Goal: Task Accomplishment & Management: Use online tool/utility

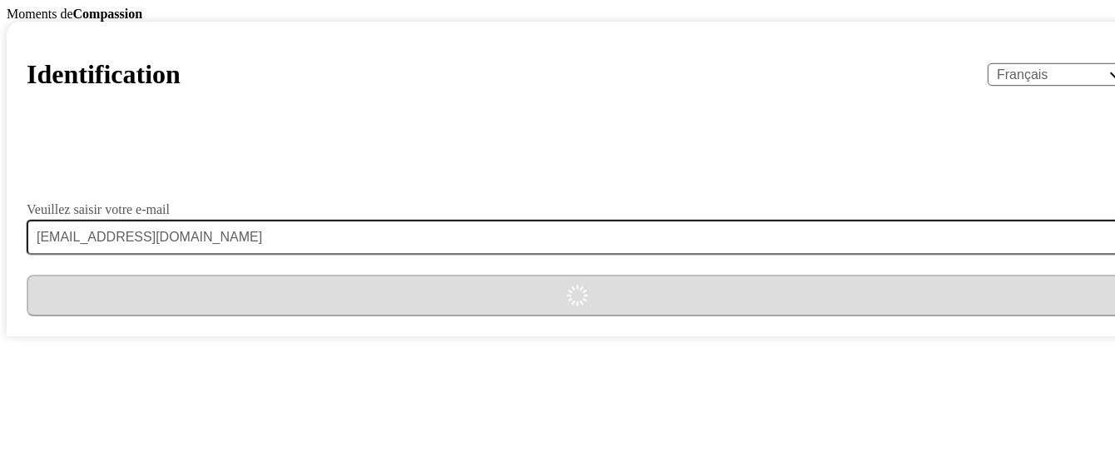
select select "fr"
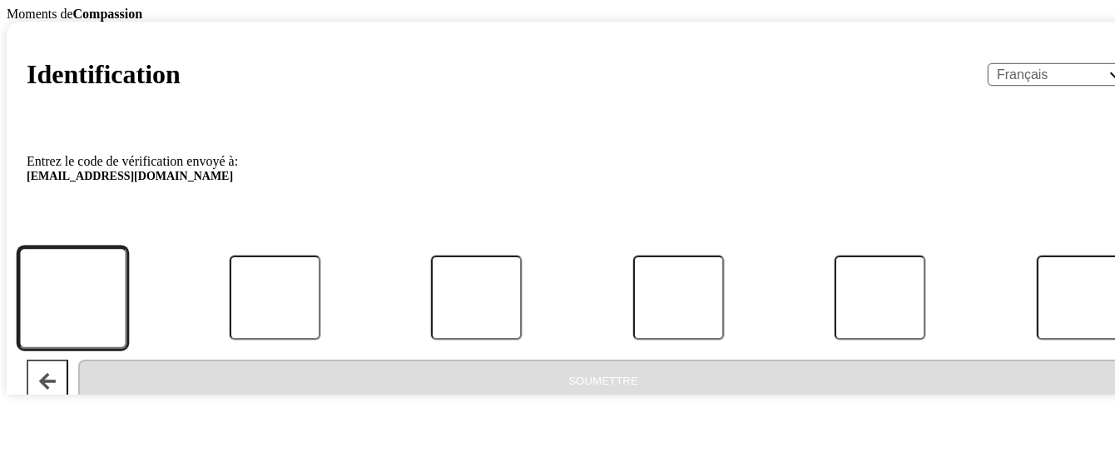
click at [127, 339] on input "Code" at bounding box center [72, 297] width 109 height 101
type input "5"
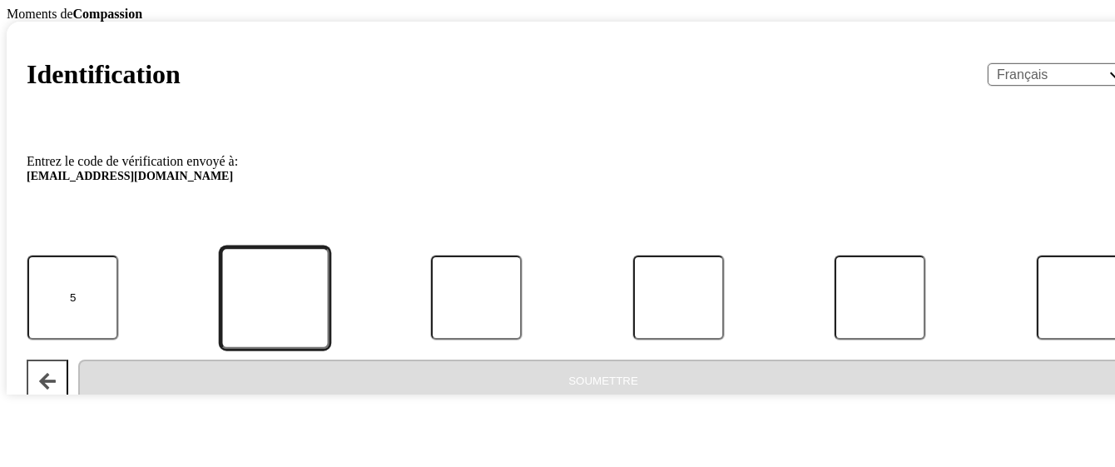
type input "9"
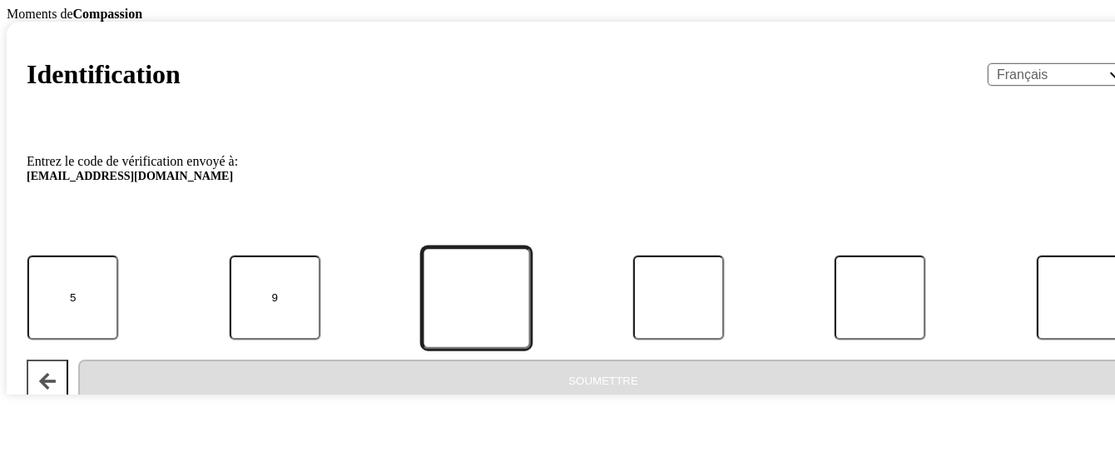
type input "9"
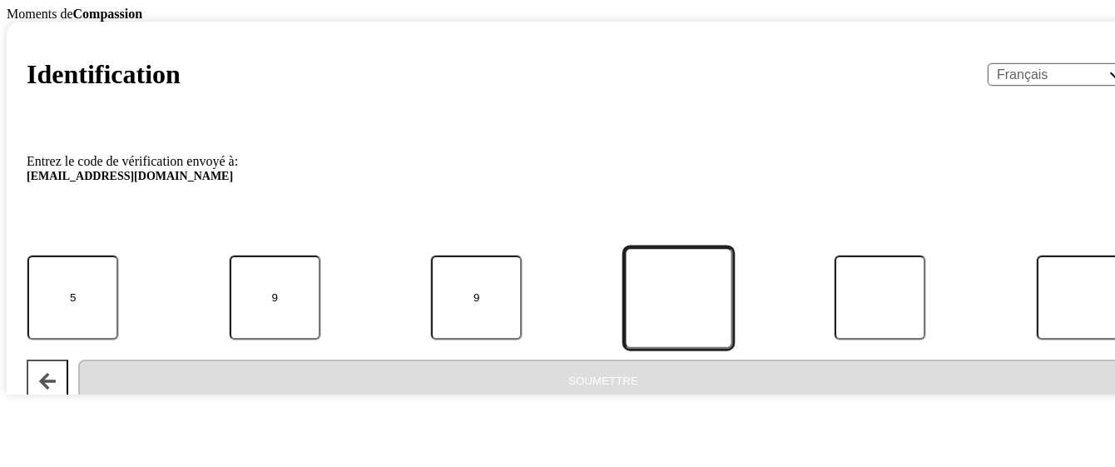
type input "6"
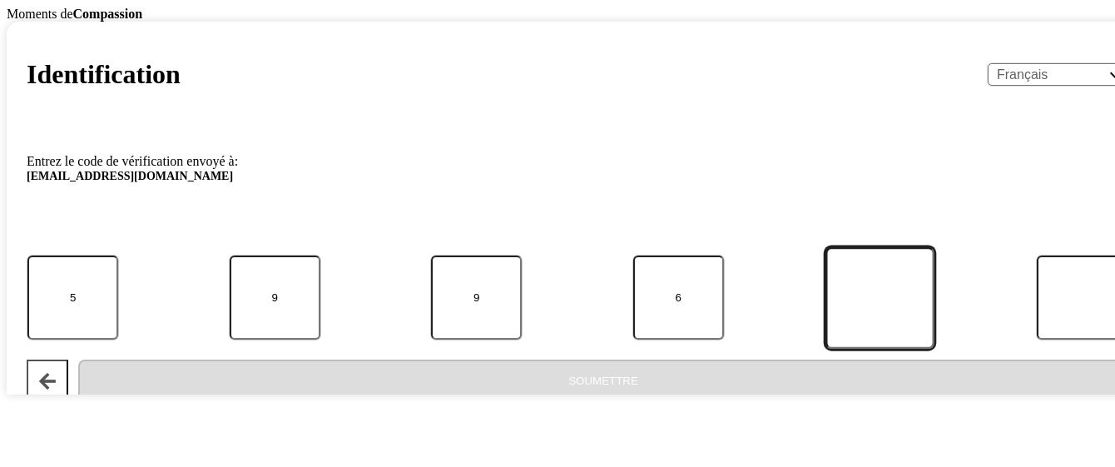
type input "6"
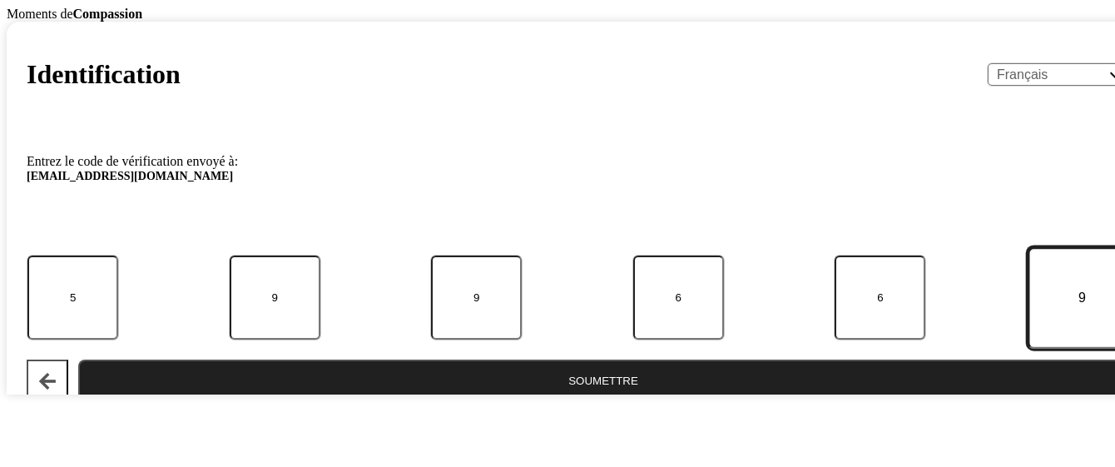
type input "9"
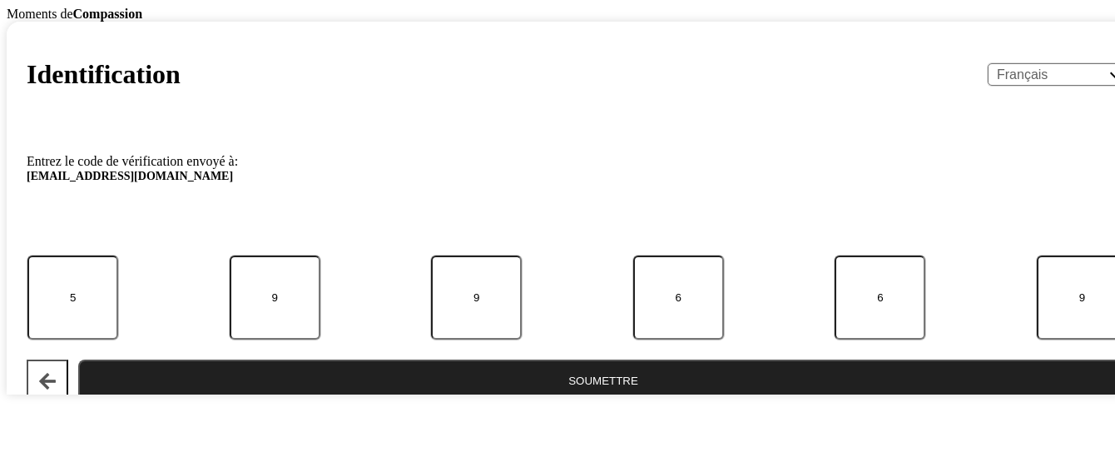
drag, startPoint x: 496, startPoint y: 409, endPoint x: 472, endPoint y: 367, distance: 48.8
click at [496, 401] on button "Soumettre" at bounding box center [603, 380] width 1050 height 42
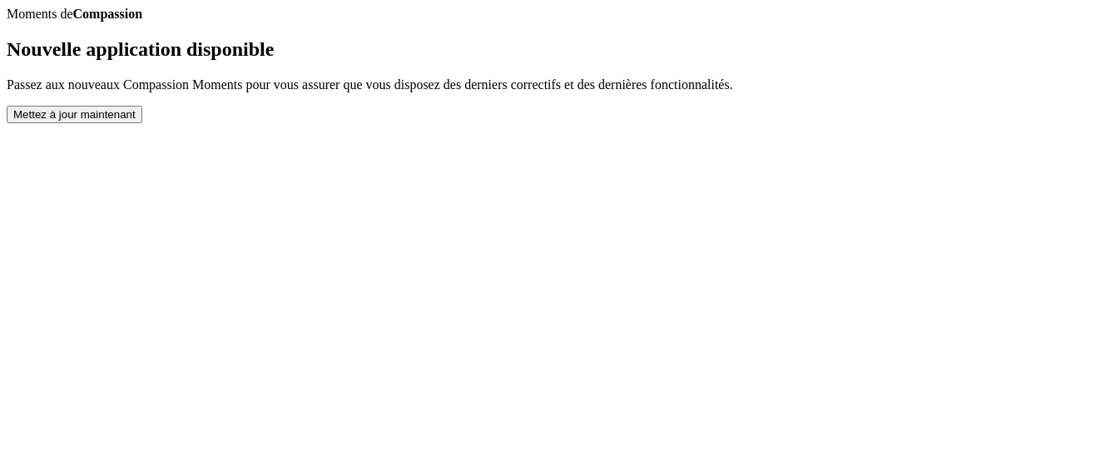
click at [142, 123] on button "Mettez à jour maintenant" at bounding box center [75, 114] width 136 height 17
